Goal: Check status: Check status

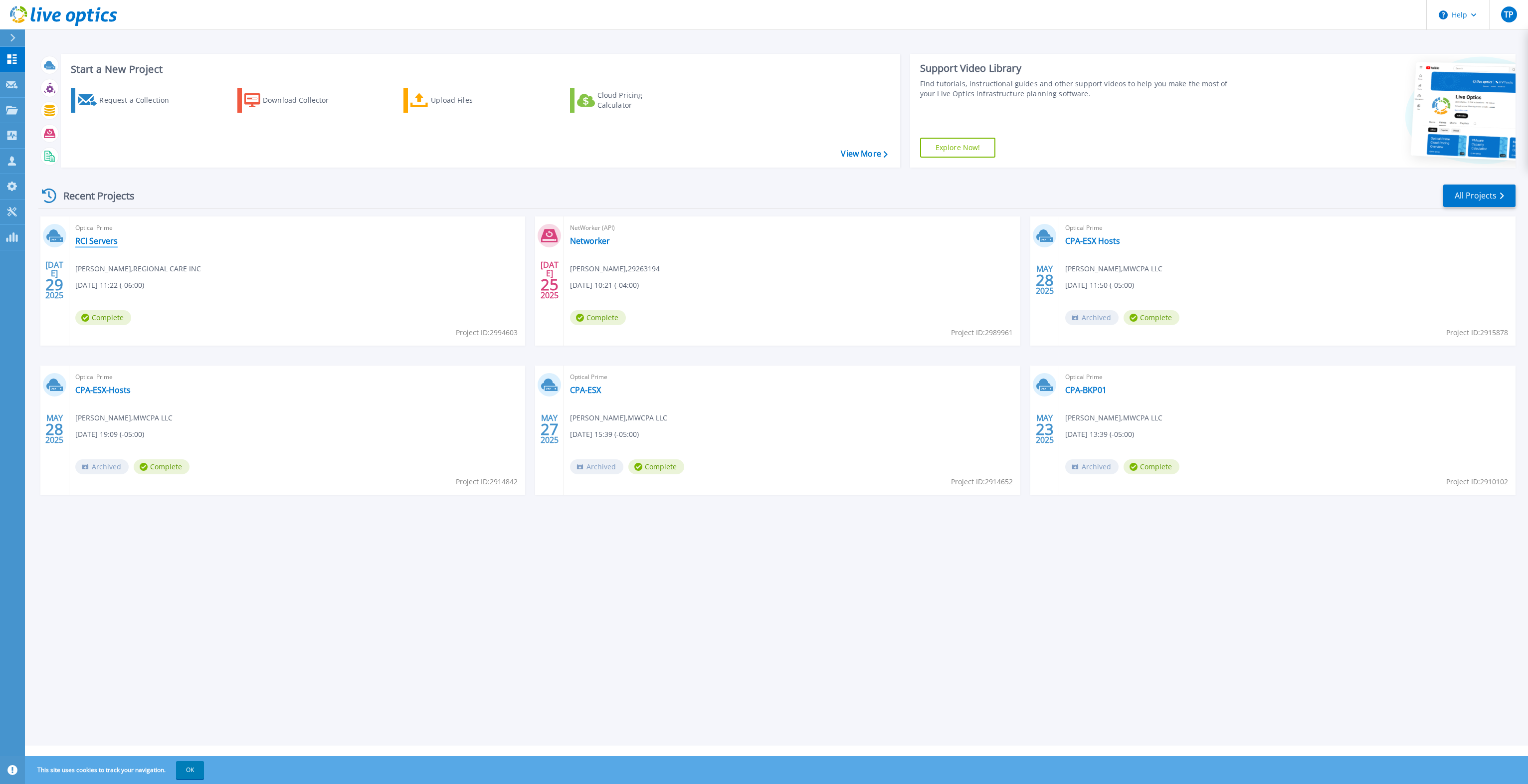
click at [98, 243] on link "RCI Servers" at bounding box center [96, 241] width 42 height 10
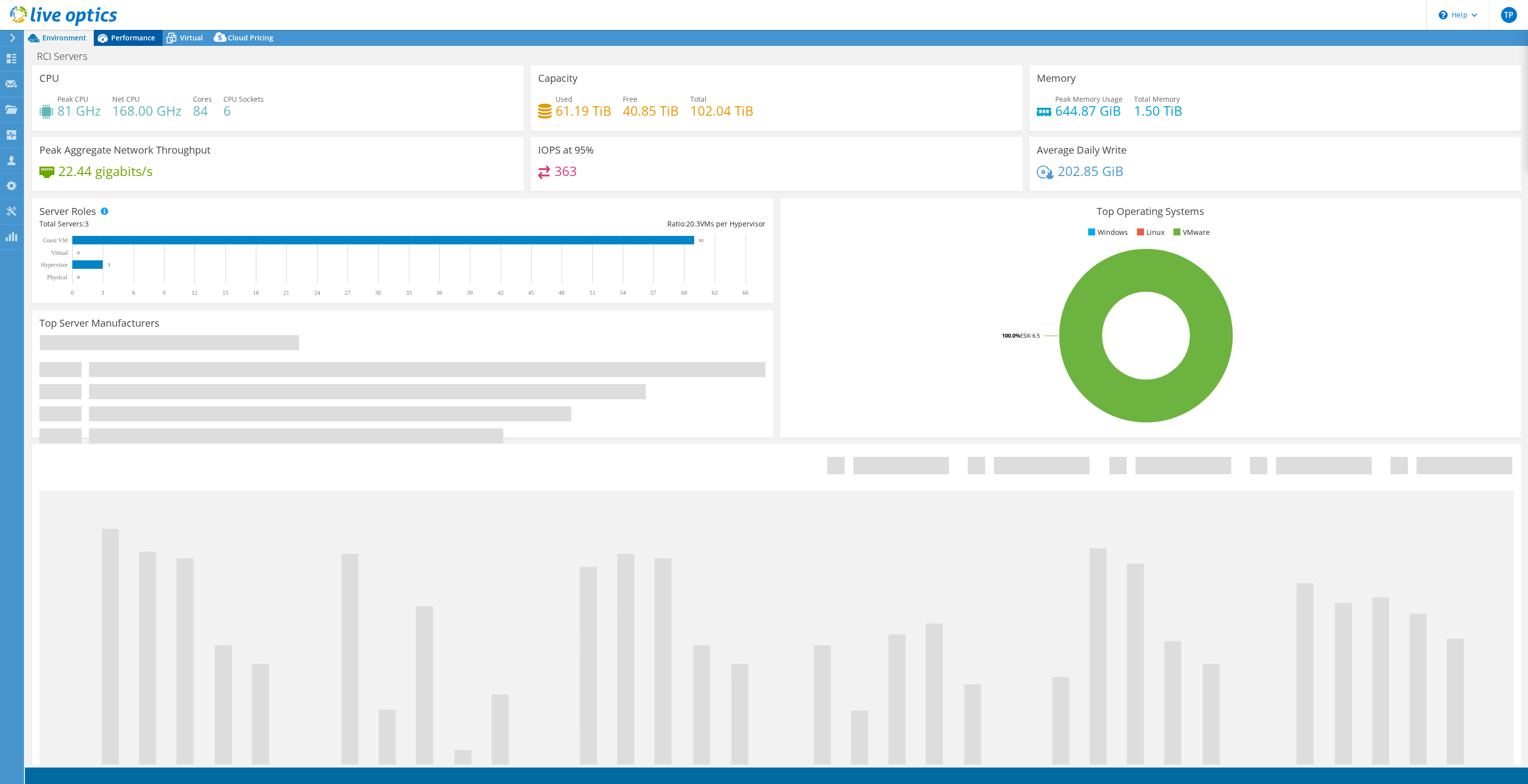
select select "USD"
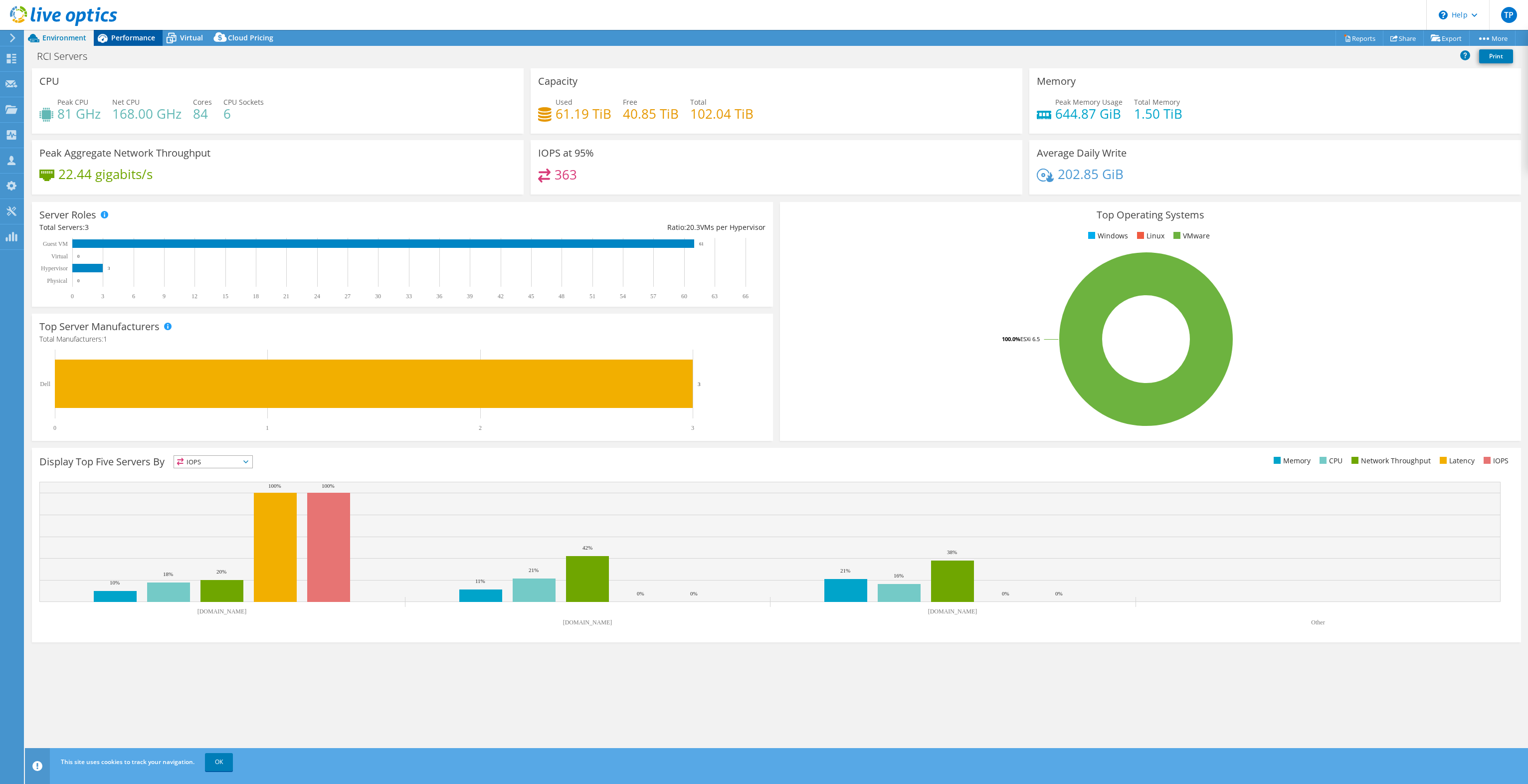
click at [141, 40] on span "Performance" at bounding box center [133, 37] width 44 height 9
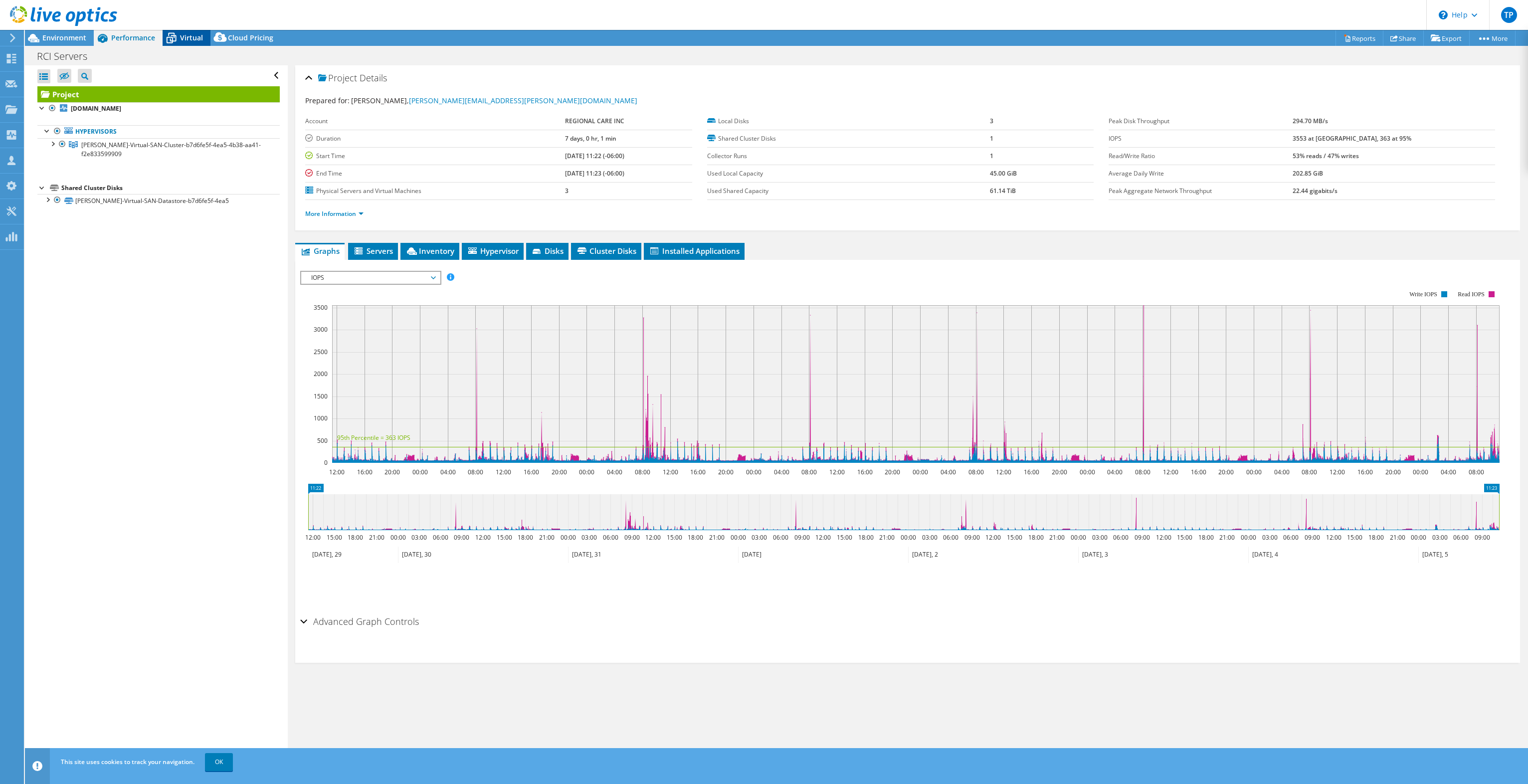
click at [182, 38] on span "Virtual" at bounding box center [192, 37] width 23 height 9
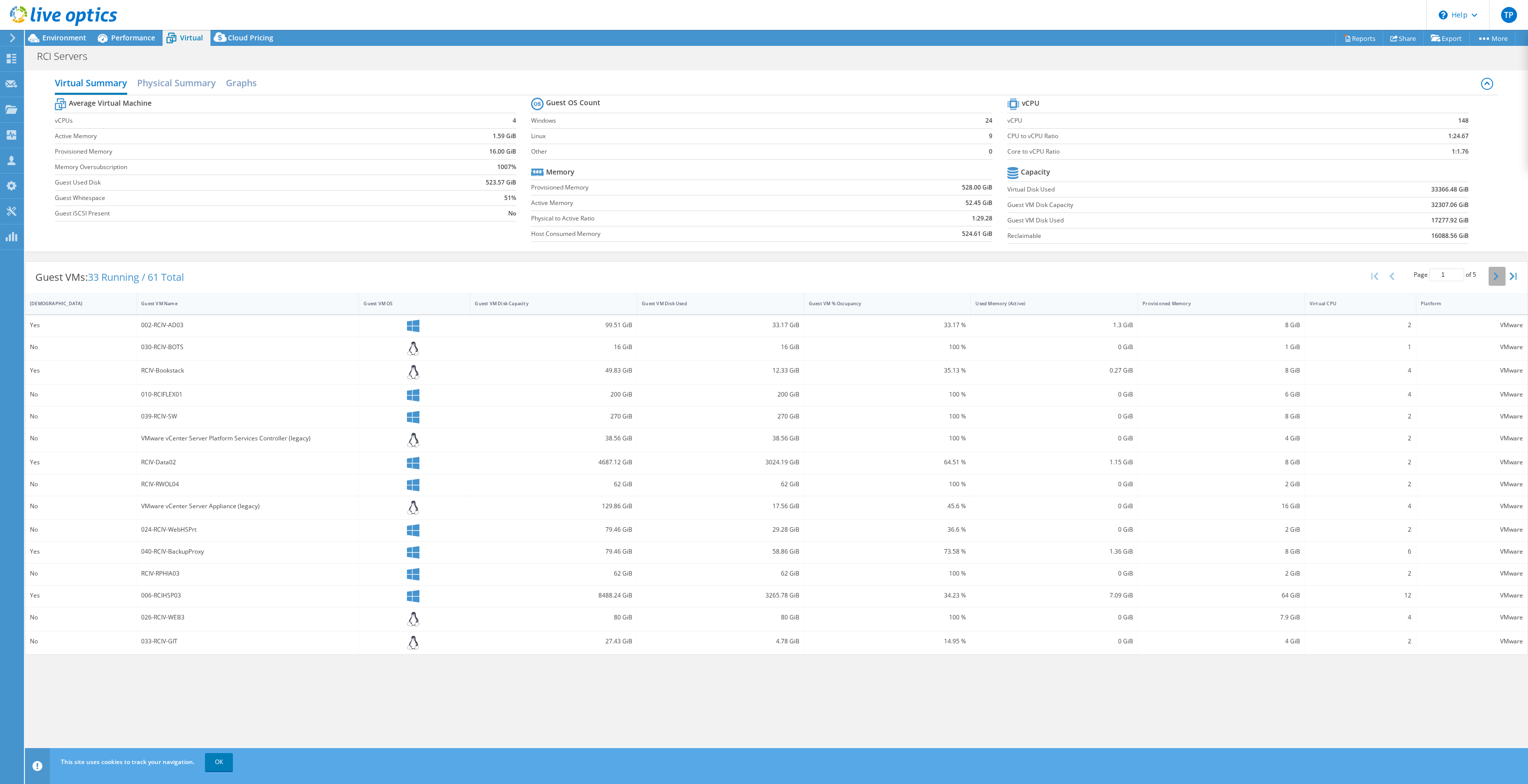
click at [1494, 278] on icon "button" at bounding box center [1496, 276] width 5 height 8
click at [1371, 277] on icon "button" at bounding box center [1375, 276] width 7 height 8
type input "1"
